Goal: Task Accomplishment & Management: Manage account settings

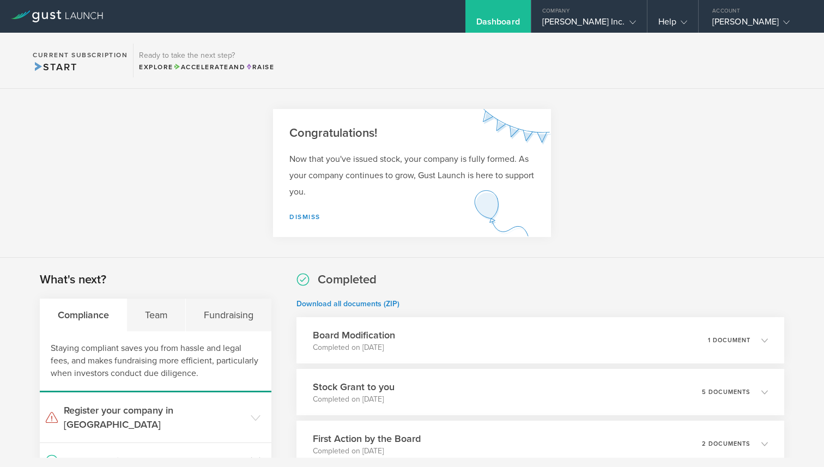
scroll to position [198, 0]
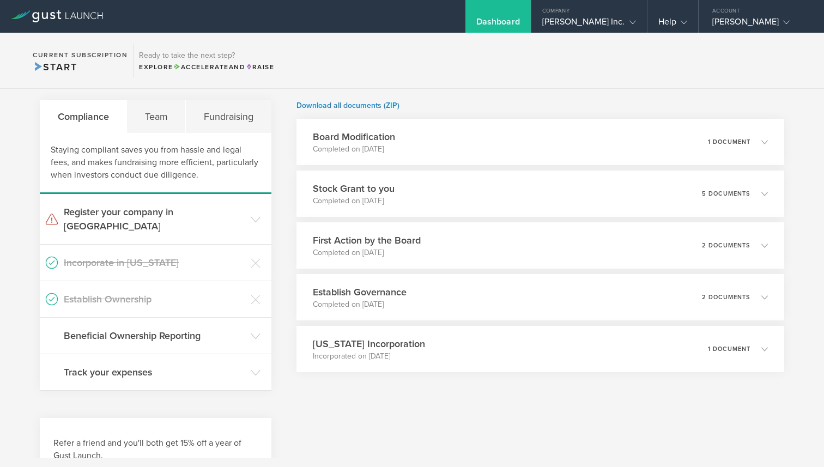
click at [499, 53] on section "Current Subscription Start Ready to take the next step? Explore Accelerate and …" at bounding box center [412, 61] width 824 height 56
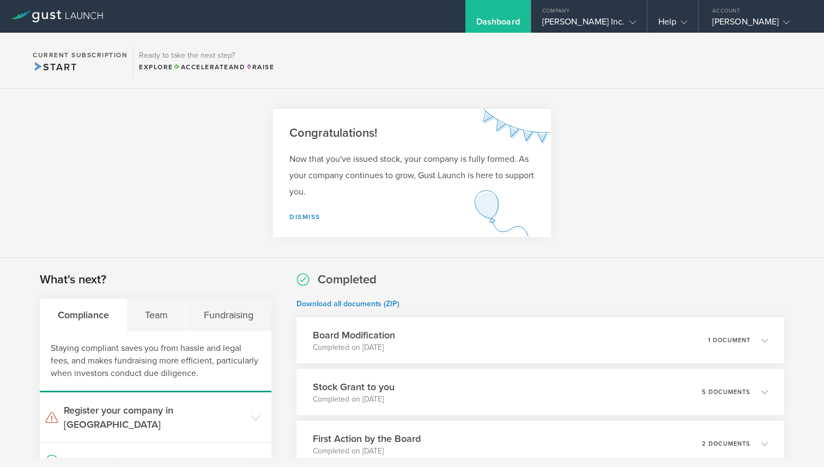
click at [299, 212] on div "Now that you've issued stock, your company is fully formed. As your company con…" at bounding box center [412, 194] width 278 height 86
click at [298, 218] on link "Dismiss" at bounding box center [305, 217] width 31 height 8
